Goal: Information Seeking & Learning: Learn about a topic

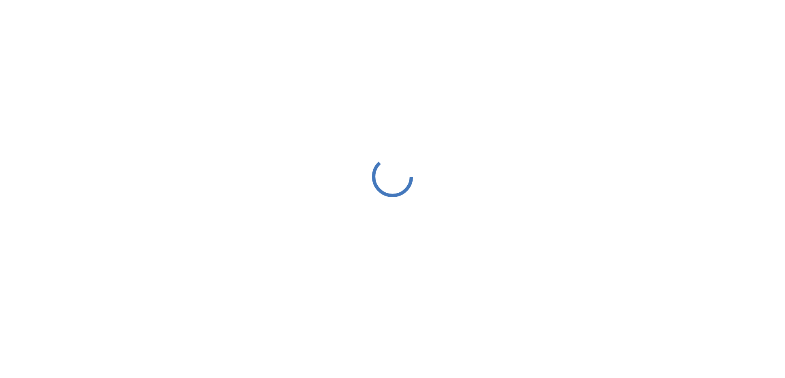
select select "***"
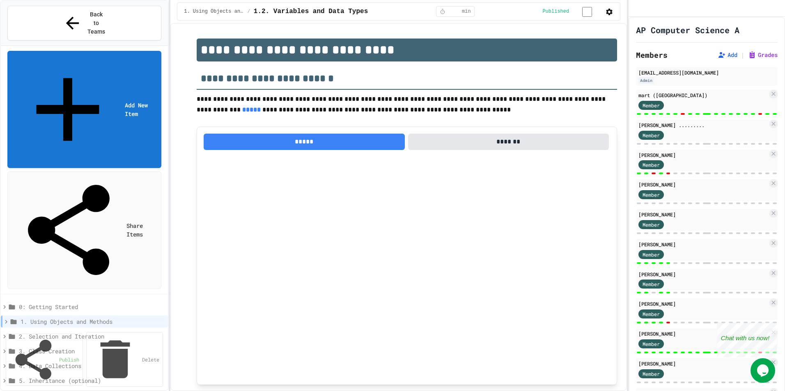
click at [6, 318] on icon at bounding box center [5, 321] width 7 height 7
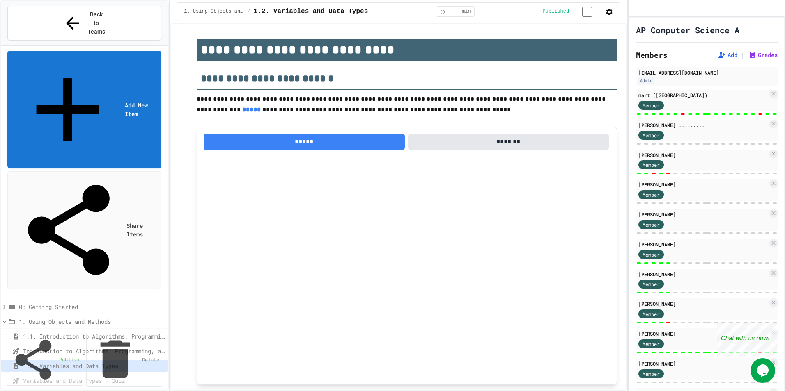
click at [59, 362] on span "1.2. Variables and Data Types" at bounding box center [92, 366] width 138 height 9
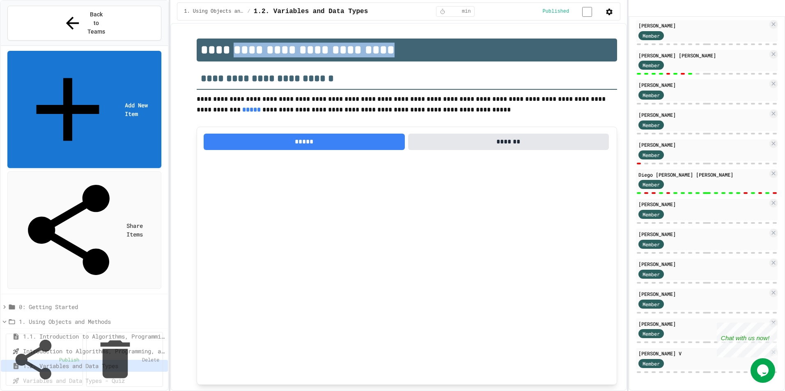
drag, startPoint x: 366, startPoint y: 50, endPoint x: 226, endPoint y: 55, distance: 140.4
click at [226, 55] on h1 "**********" at bounding box center [407, 50] width 420 height 23
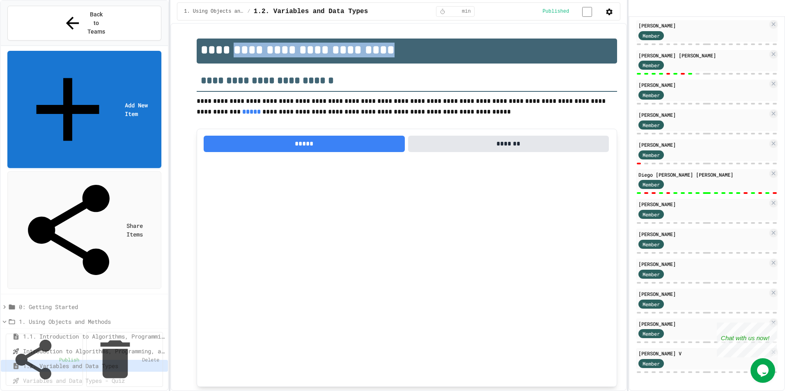
click at [6, 321] on icon at bounding box center [5, 322] width 4 height 2
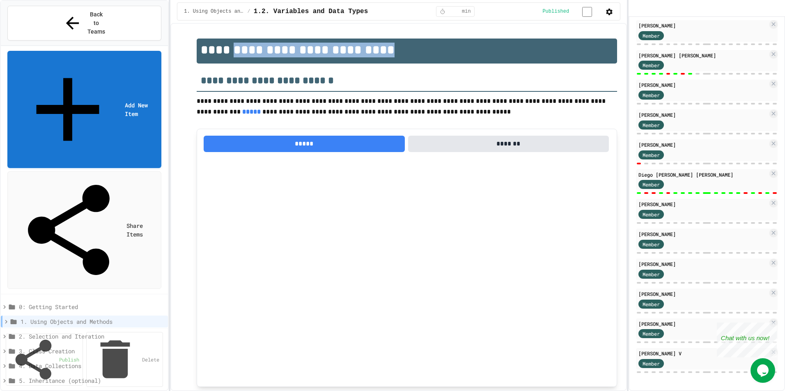
click at [6, 333] on icon at bounding box center [4, 336] width 7 height 7
click at [78, 318] on span "1. Using Objects and Methods" at bounding box center [91, 322] width 141 height 9
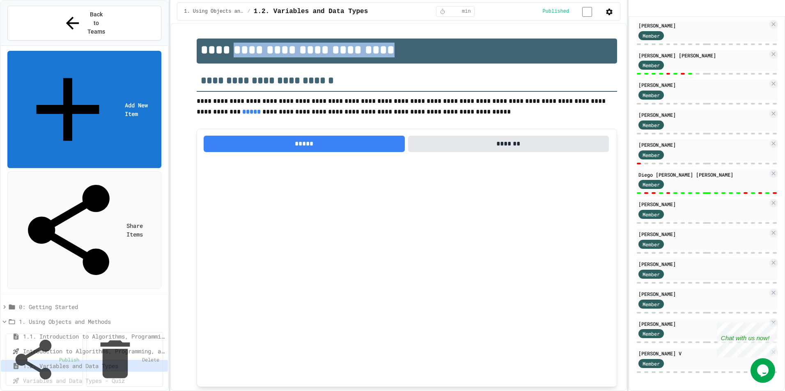
click at [101, 318] on span "1. Using Objects and Methods" at bounding box center [90, 322] width 142 height 9
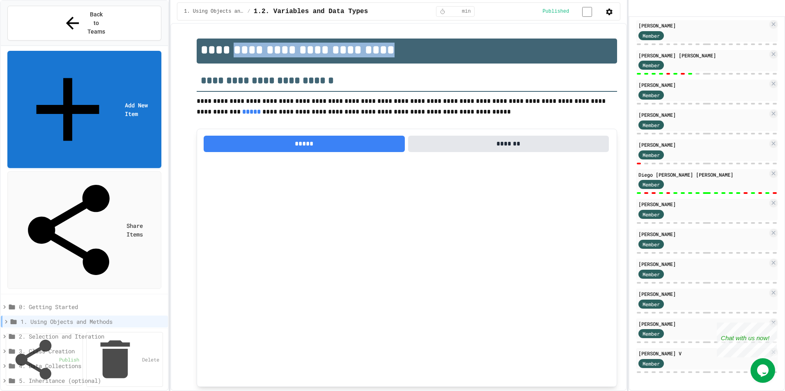
click at [101, 318] on span "1. Using Objects and Methods" at bounding box center [93, 322] width 144 height 9
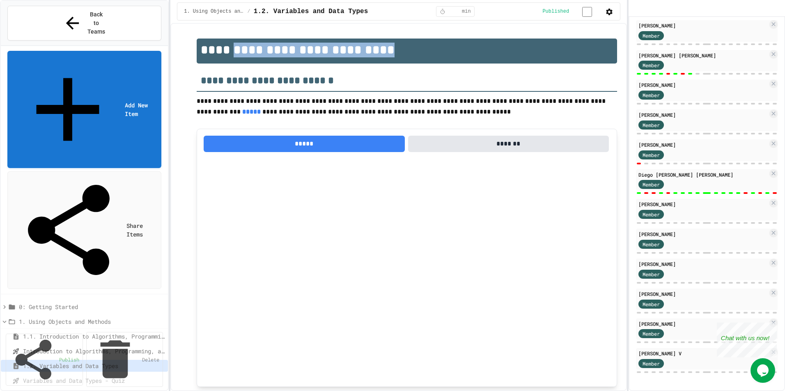
click at [92, 318] on span "1. Using Objects and Methods" at bounding box center [90, 322] width 142 height 9
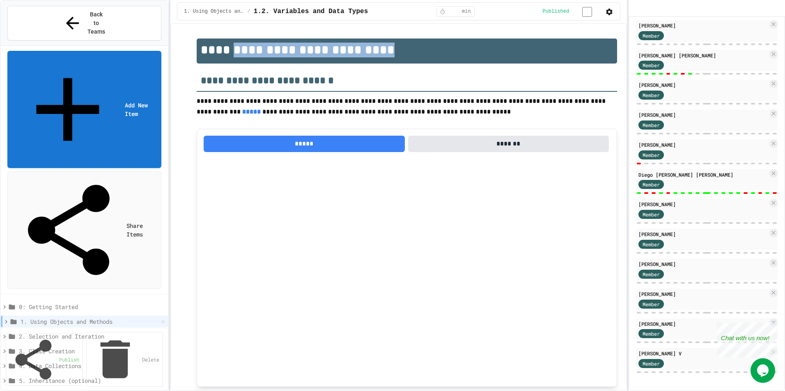
click at [163, 322] on icon at bounding box center [163, 322] width 0 height 0
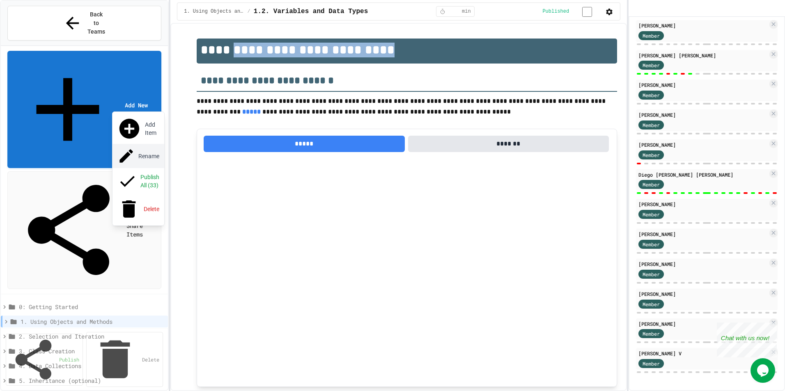
click at [141, 144] on button "Rename" at bounding box center [138, 156] width 52 height 24
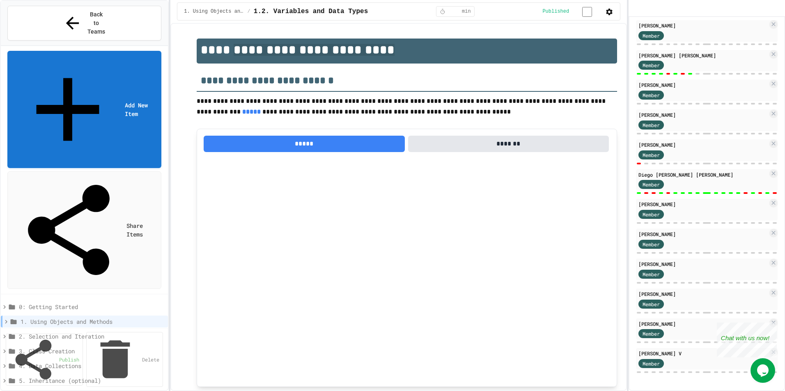
click at [88, 332] on span "2. Selection and Iteration" at bounding box center [90, 336] width 142 height 9
click at [163, 336] on icon at bounding box center [163, 336] width 0 height 0
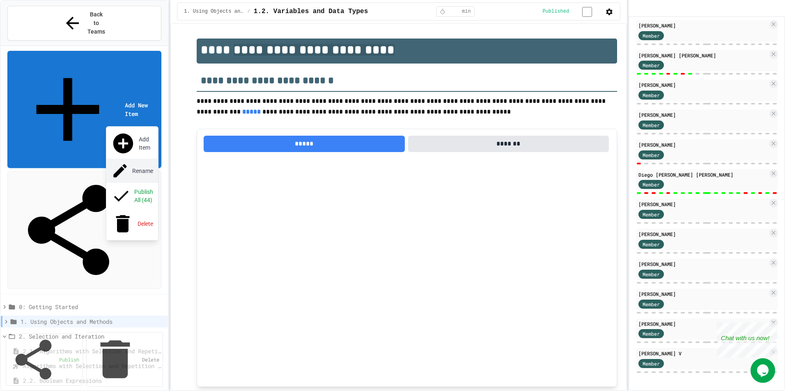
click at [151, 159] on button "Rename" at bounding box center [132, 171] width 52 height 24
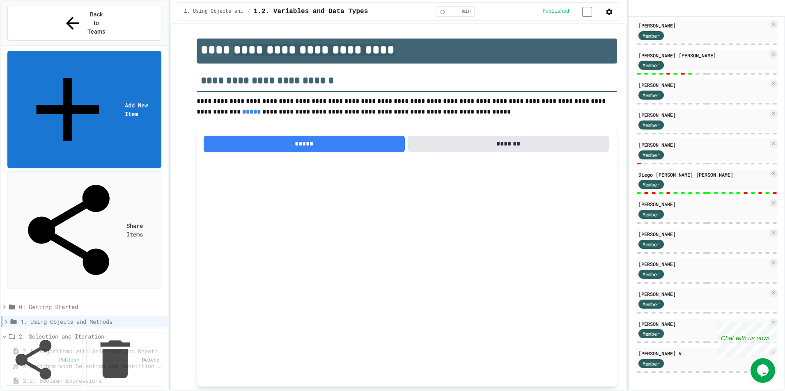
click at [6, 333] on icon at bounding box center [4, 336] width 7 height 7
click at [163, 351] on icon at bounding box center [163, 351] width 0 height 0
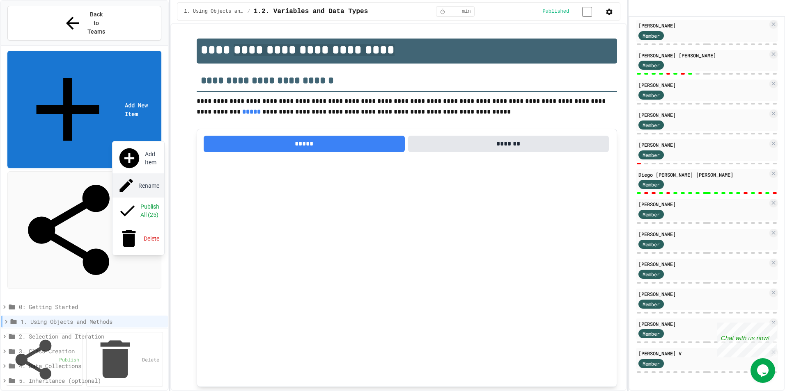
click at [150, 174] on button "Rename" at bounding box center [138, 186] width 52 height 24
click at [161, 350] on button at bounding box center [162, 351] width 3 height 3
click at [148, 174] on button "Rename" at bounding box center [138, 186] width 52 height 24
click at [163, 366] on icon at bounding box center [163, 366] width 0 height 0
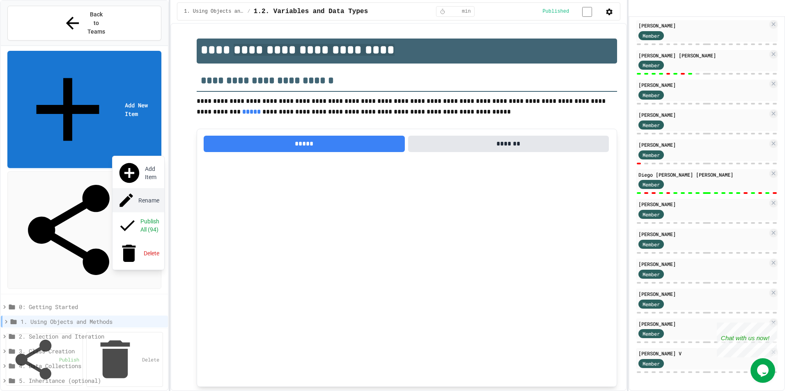
click at [152, 188] on button "Rename" at bounding box center [138, 200] width 52 height 24
click at [163, 366] on icon at bounding box center [163, 366] width 0 height 0
click at [147, 188] on button "Rename" at bounding box center [138, 200] width 52 height 24
click at [163, 378] on icon at bounding box center [163, 381] width 0 height 0
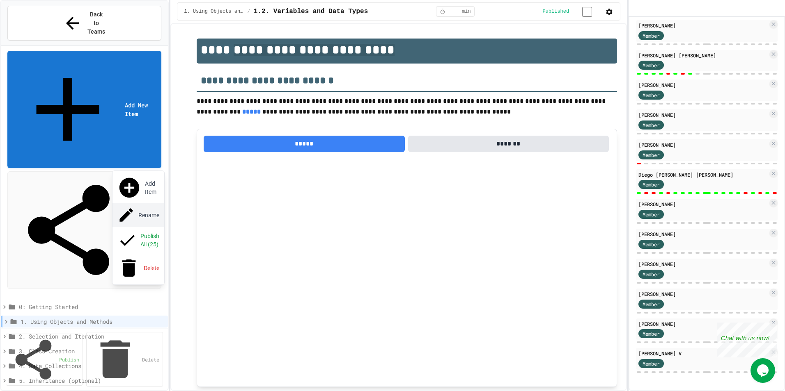
click at [154, 203] on button "Rename" at bounding box center [138, 215] width 52 height 24
